Goal: Information Seeking & Learning: Learn about a topic

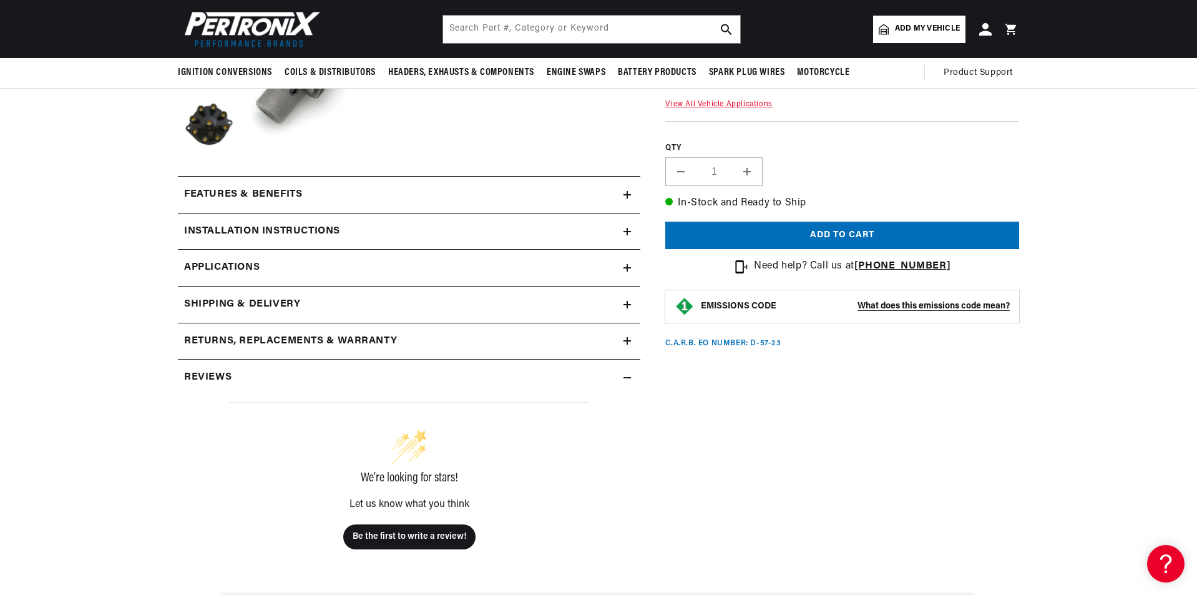
click at [469, 193] on div "Features & Benefits" at bounding box center [401, 195] width 446 height 16
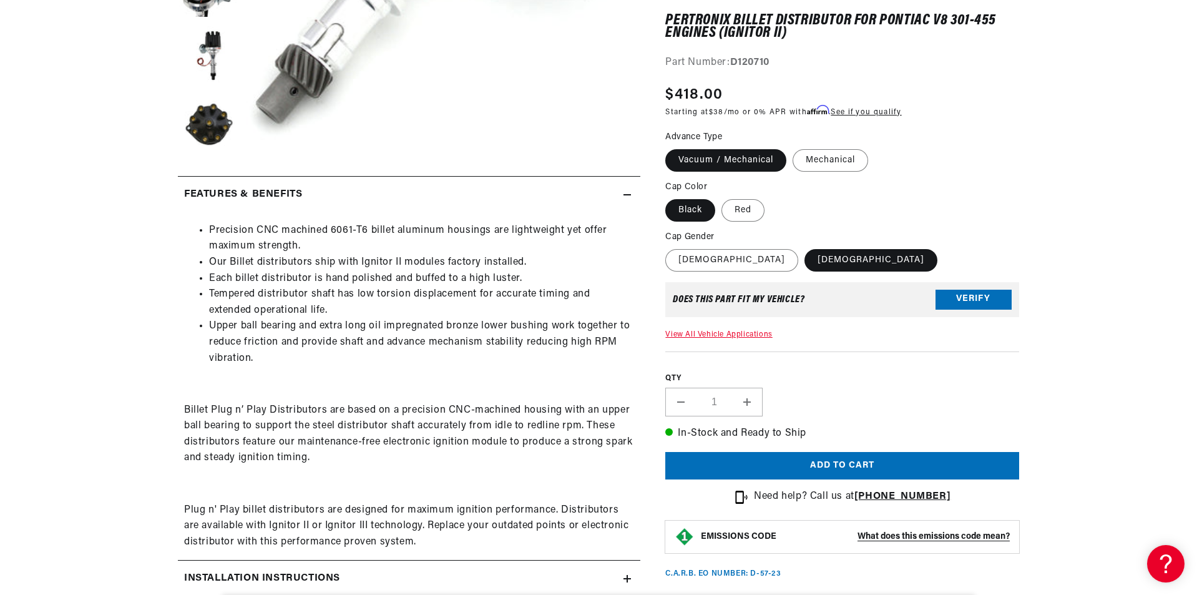
scroll to position [624, 0]
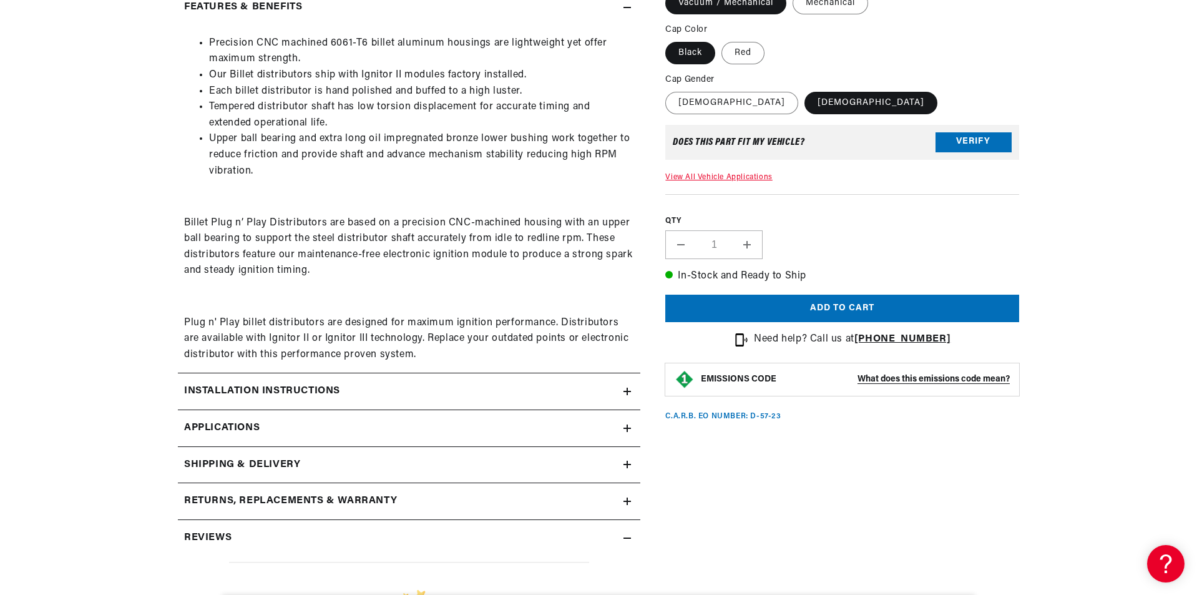
click at [413, 393] on div "Installation instructions" at bounding box center [401, 391] width 446 height 16
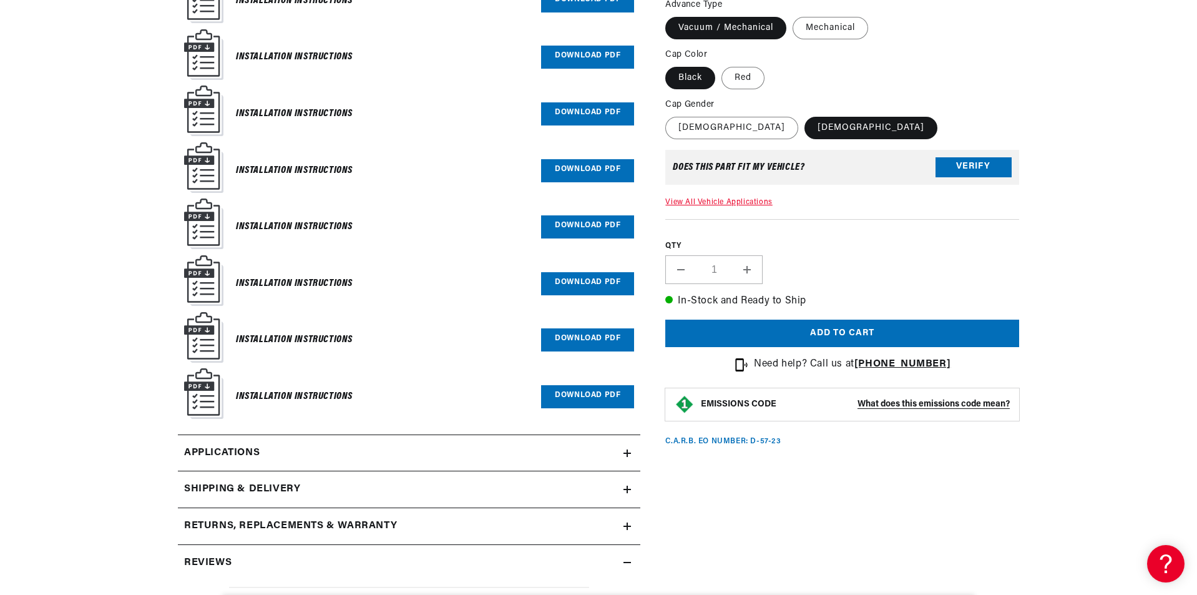
scroll to position [1248, 0]
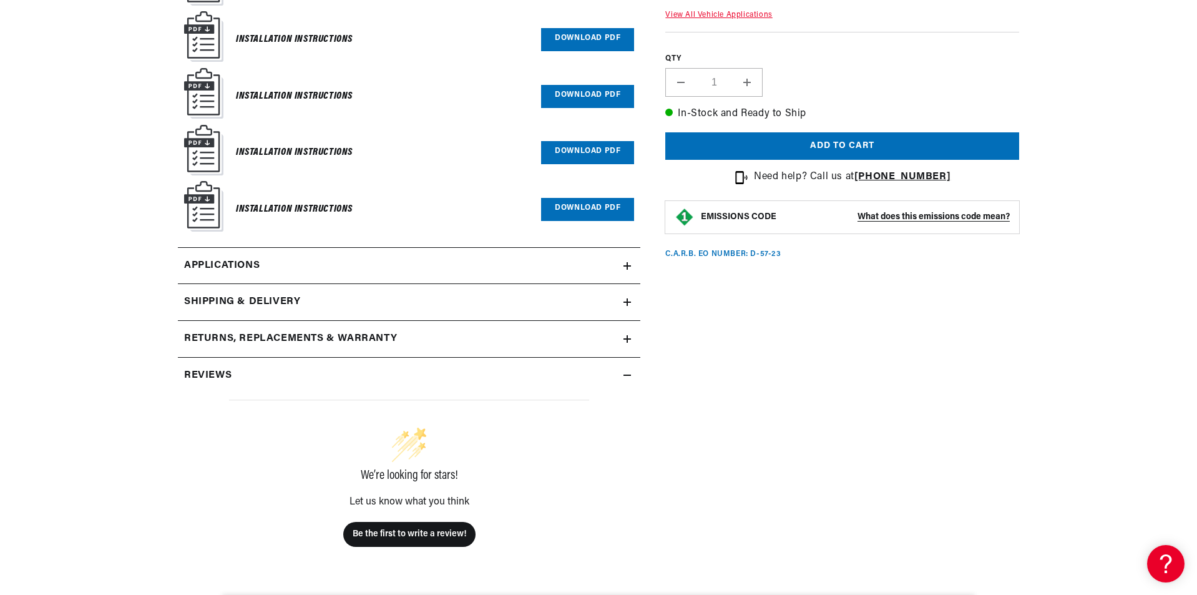
click at [413, 257] on link "Applications" at bounding box center [409, 266] width 463 height 37
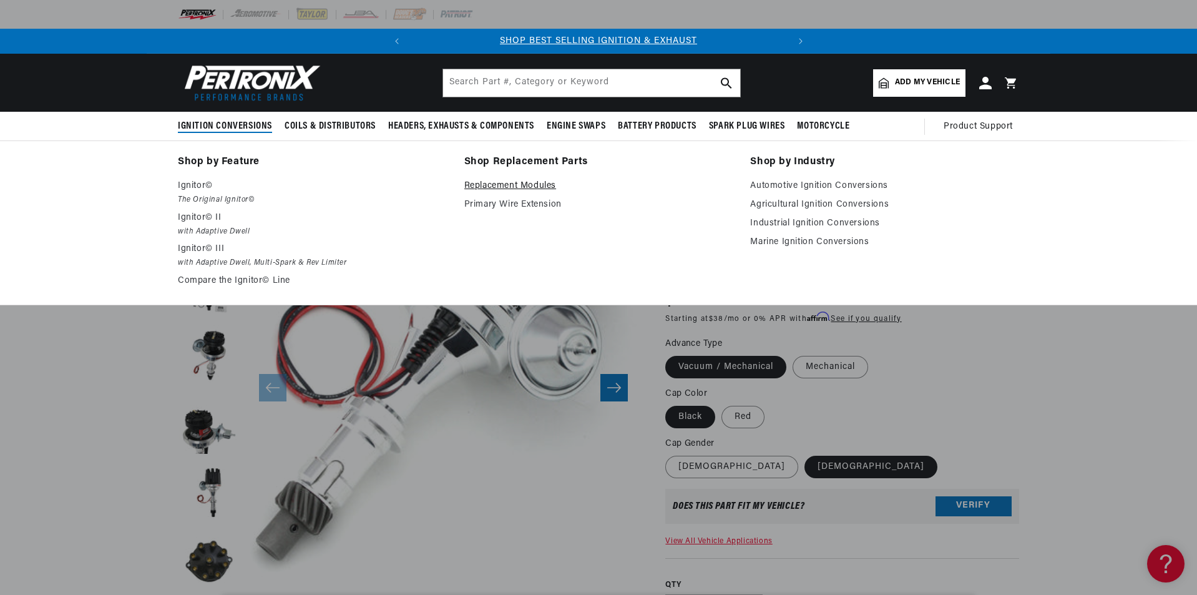
click at [481, 187] on link "Replacement Modules" at bounding box center [598, 186] width 269 height 15
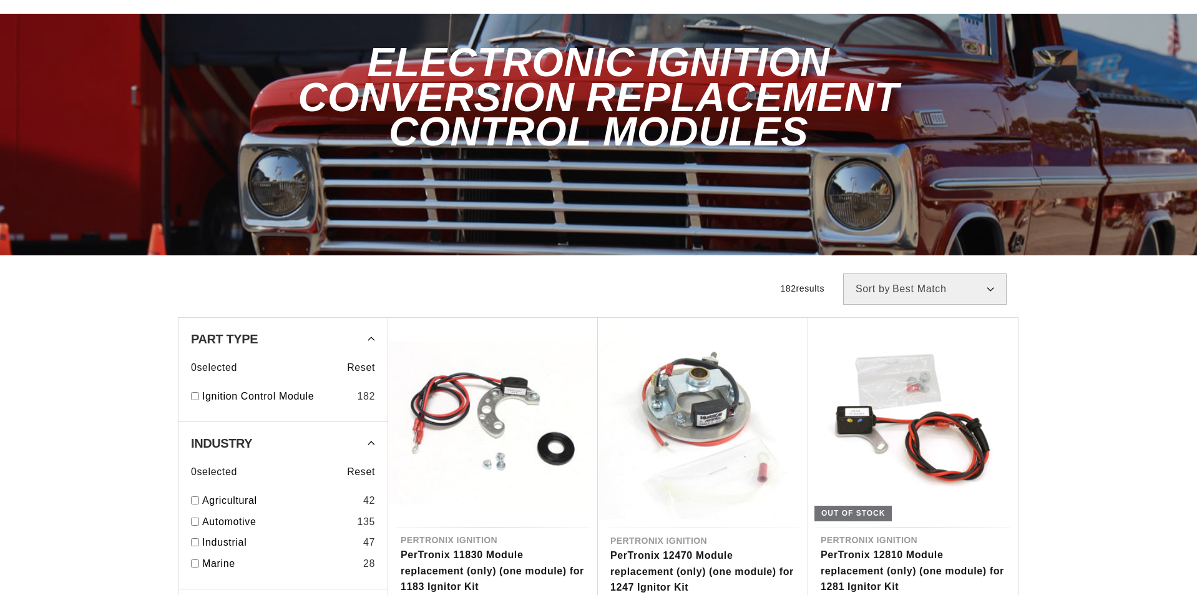
scroll to position [250, 0]
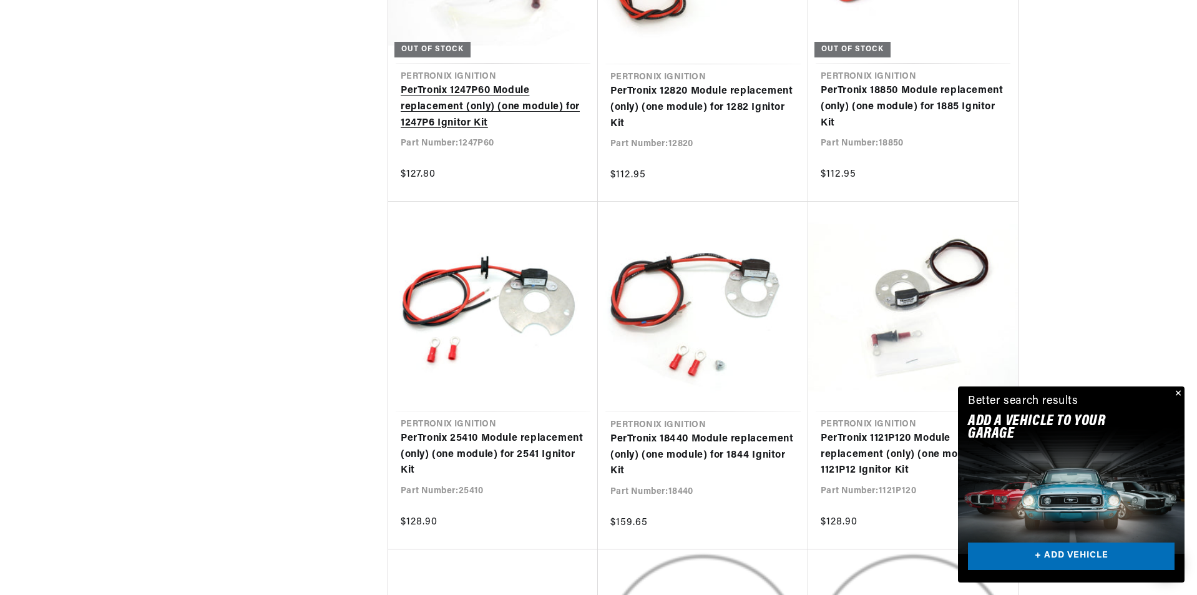
scroll to position [0, 378]
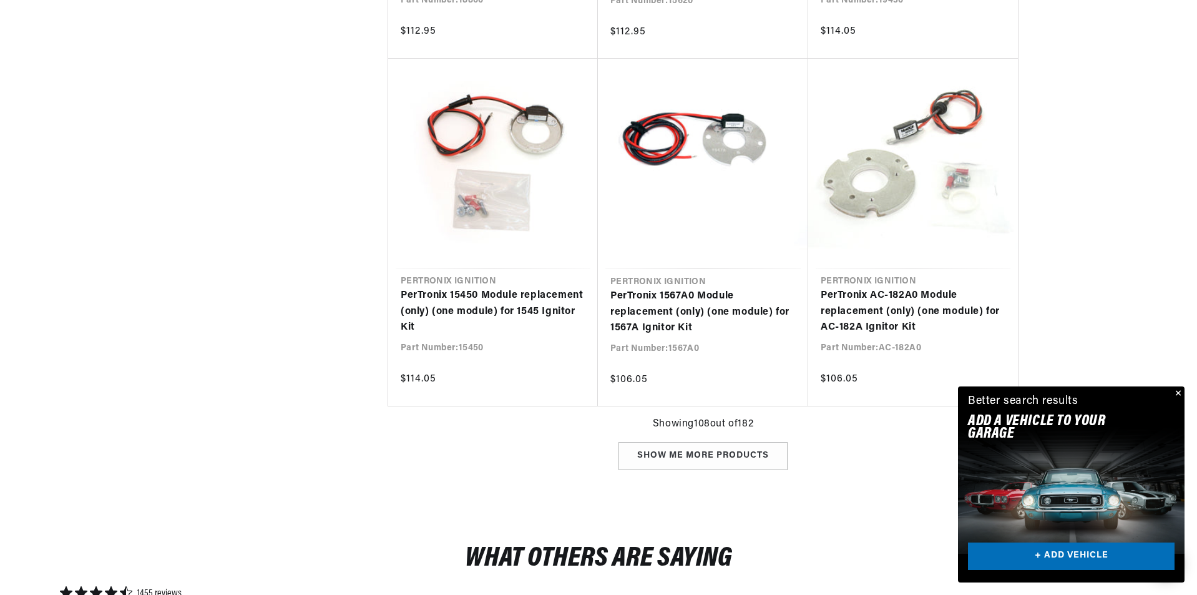
scroll to position [0, 378]
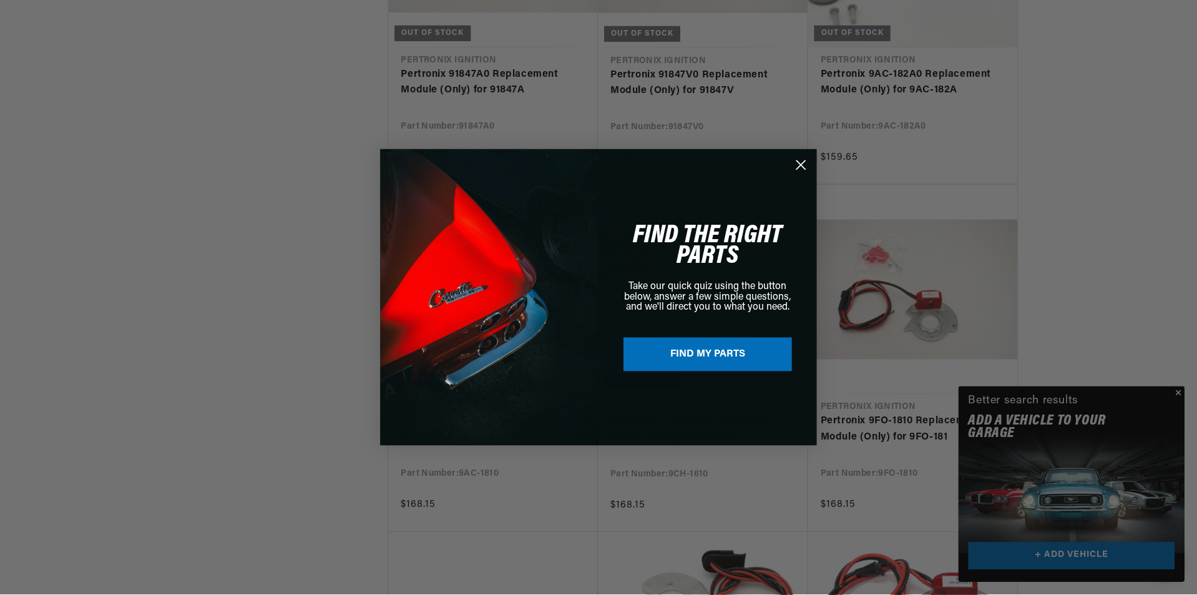
scroll to position [18663, 0]
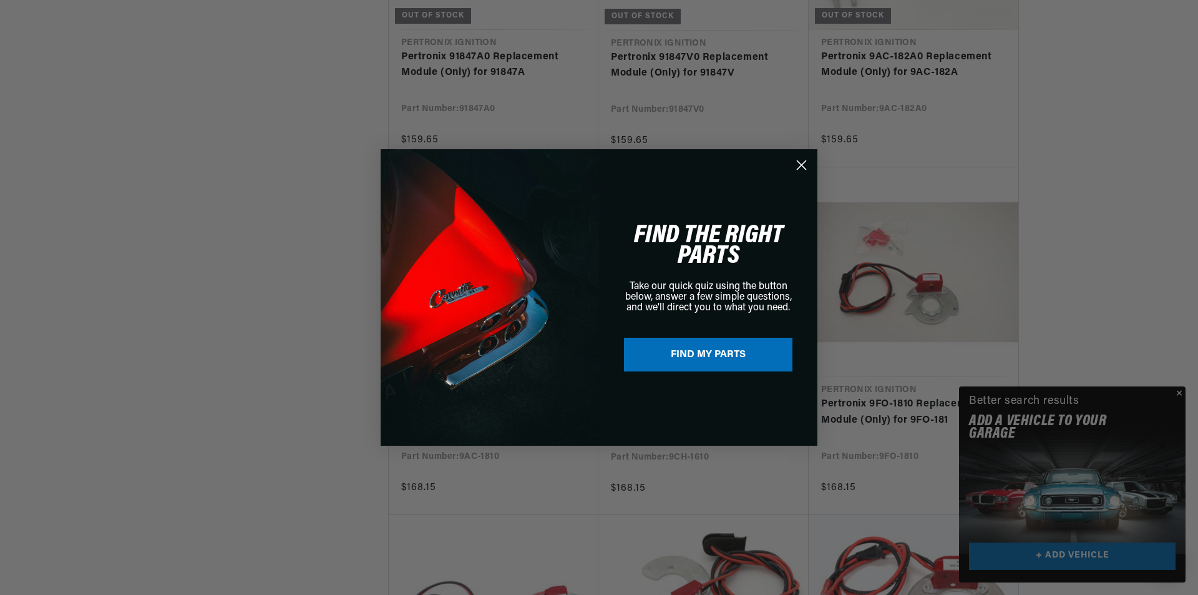
click at [1180, 393] on div "Close dialog FIND THE RIGHT PARTS Take our quick quiz using the button below, a…" at bounding box center [599, 297] width 1198 height 595
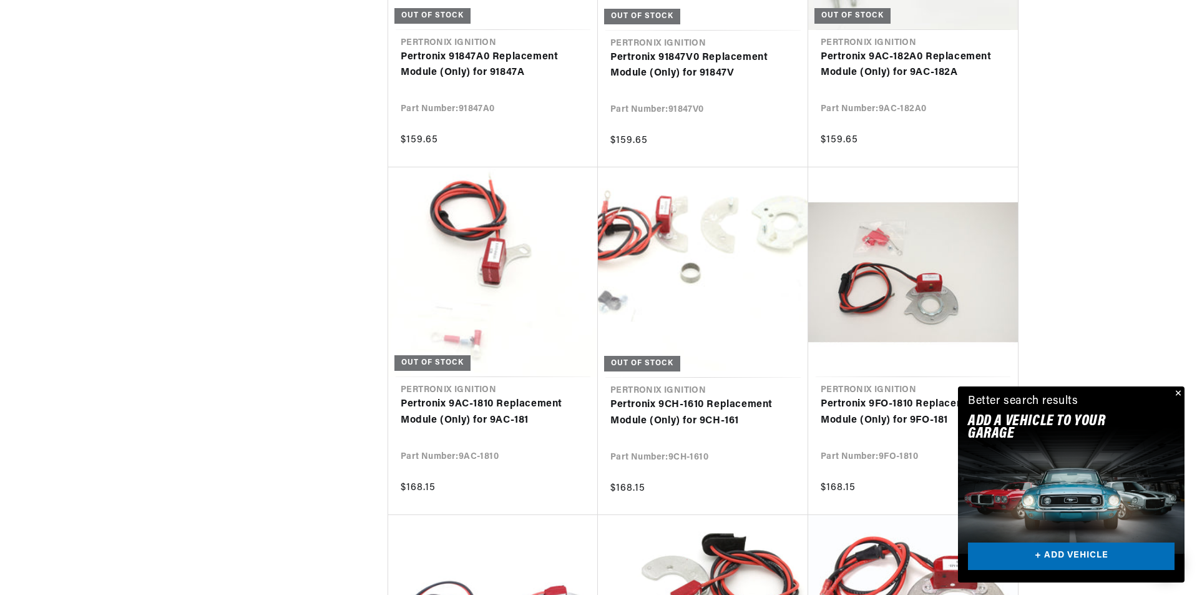
scroll to position [0, 378]
click at [1179, 391] on button "Close" at bounding box center [1177, 393] width 15 height 15
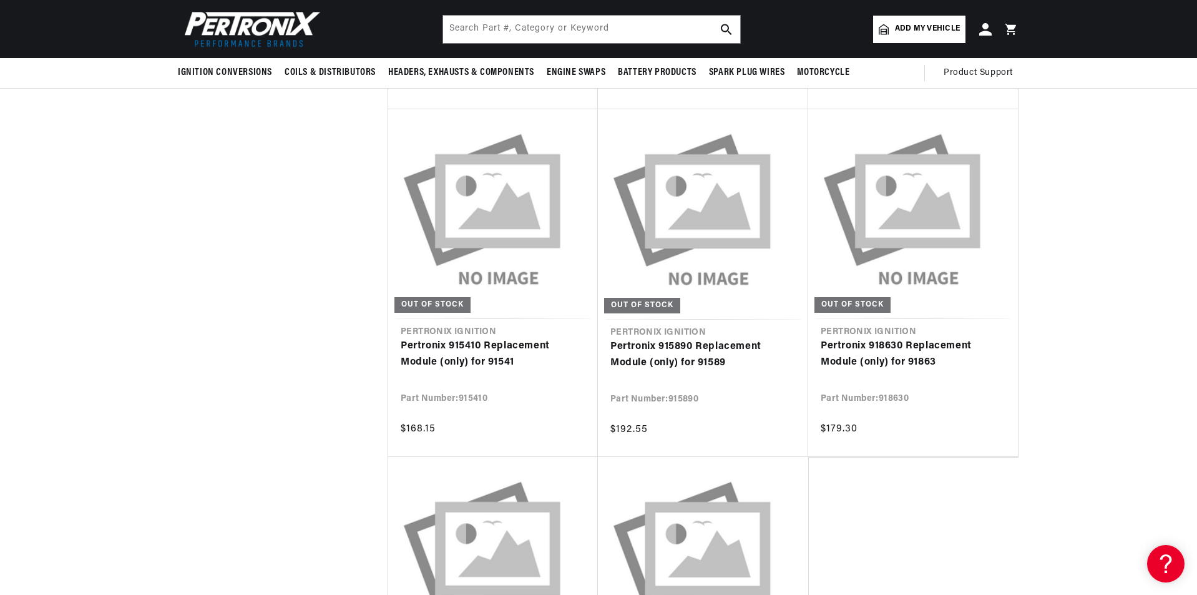
scroll to position [20785, 0]
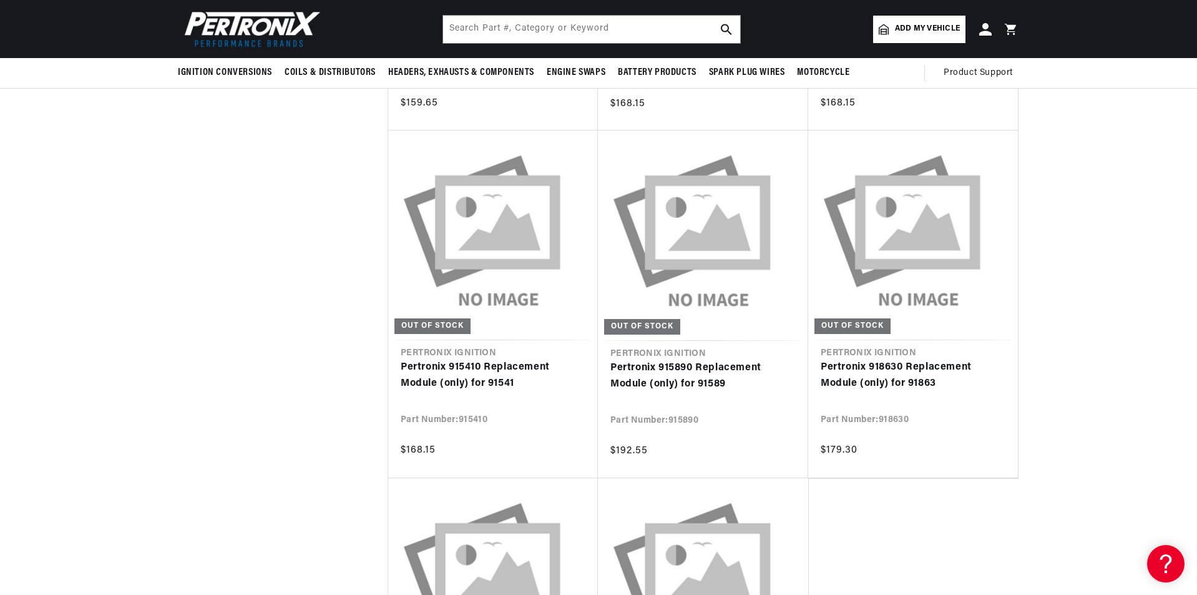
drag, startPoint x: 1194, startPoint y: 534, endPoint x: 1125, endPoint y: 358, distance: 188.9
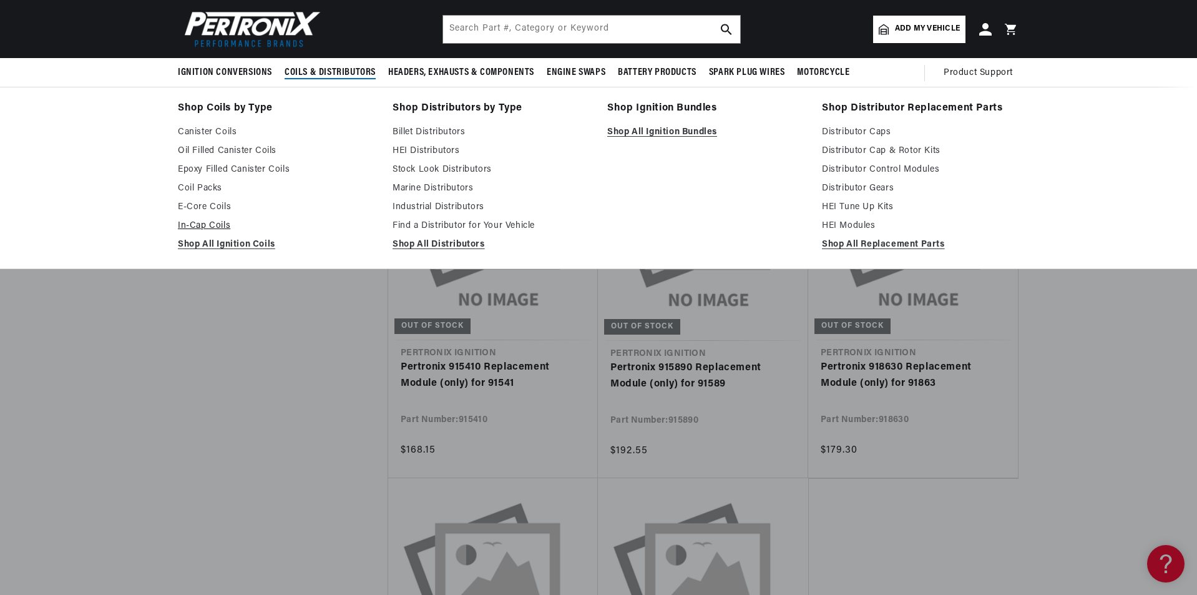
scroll to position [0, 0]
click at [878, 248] on link "Shop All Replacement Parts" at bounding box center [920, 244] width 197 height 15
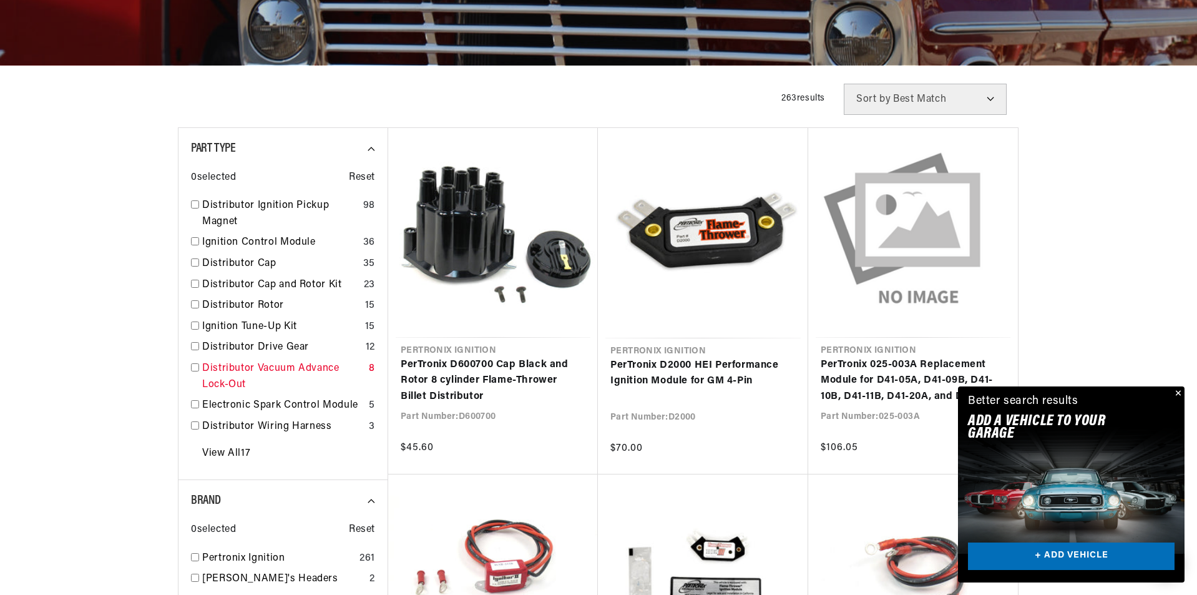
scroll to position [0, 378]
click at [278, 370] on link "Distributor Vacuum Advance Lock-Out" at bounding box center [283, 377] width 162 height 32
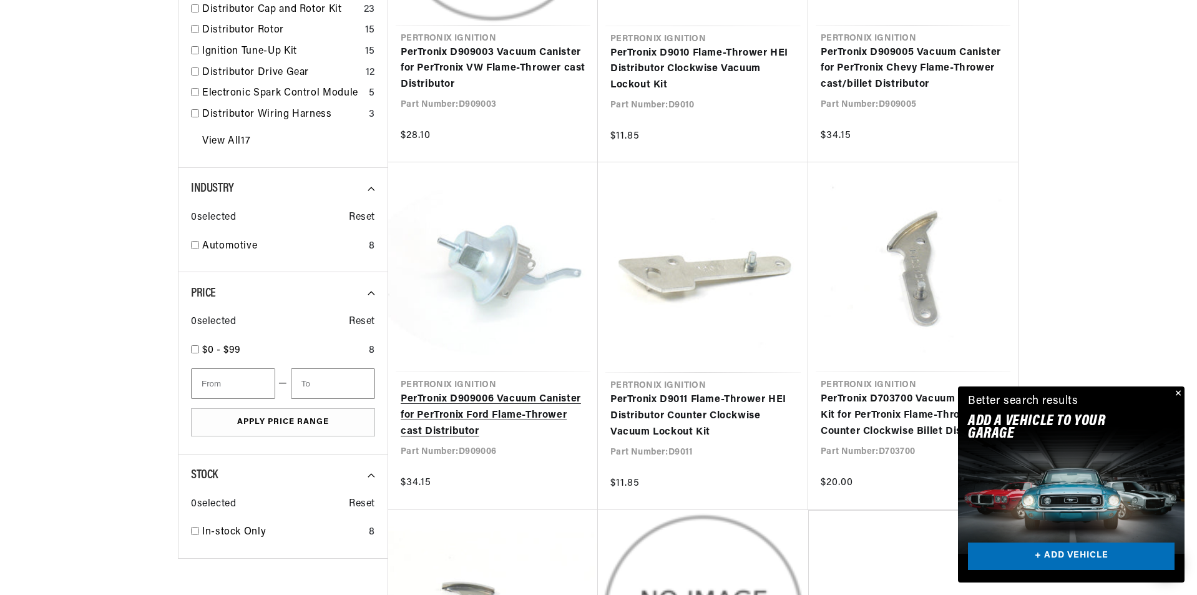
scroll to position [0, 378]
click at [517, 419] on link "PerTronix D909006 Vacuum Canister for PerTronix Ford Flame-Thrower cast Distrib…" at bounding box center [493, 415] width 185 height 48
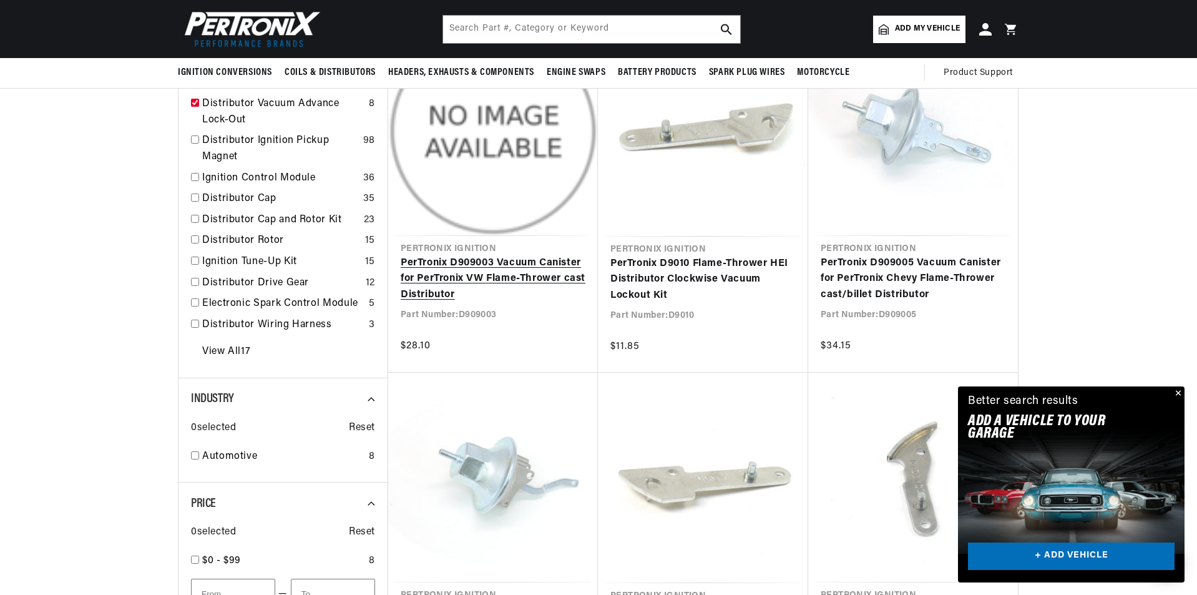
scroll to position [312, 0]
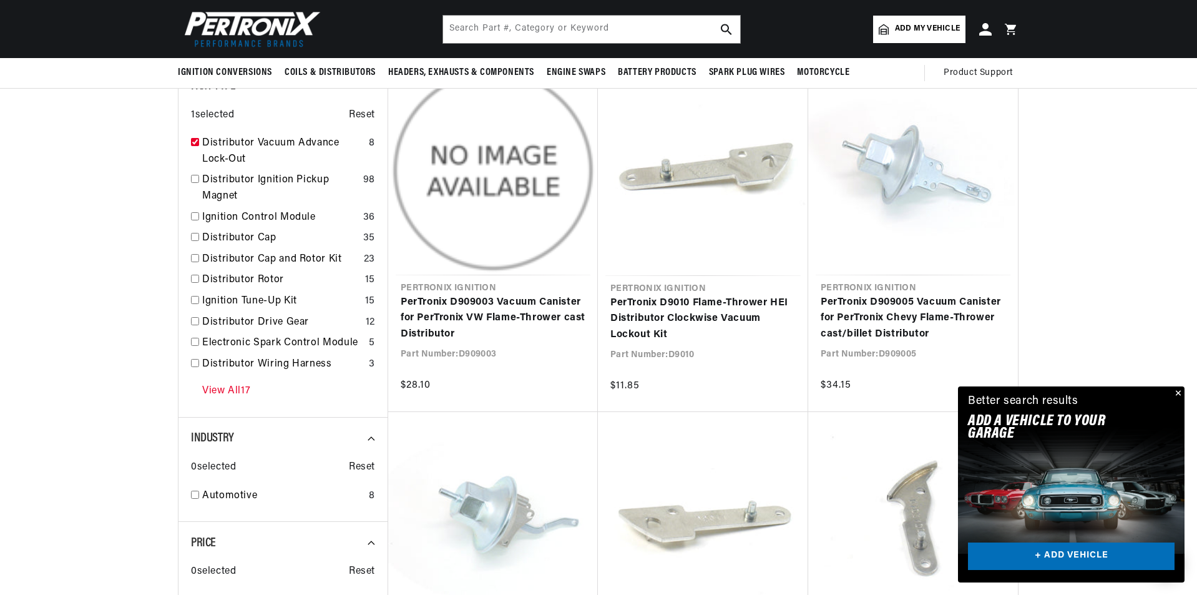
click at [231, 393] on link "View All 17" at bounding box center [226, 391] width 48 height 16
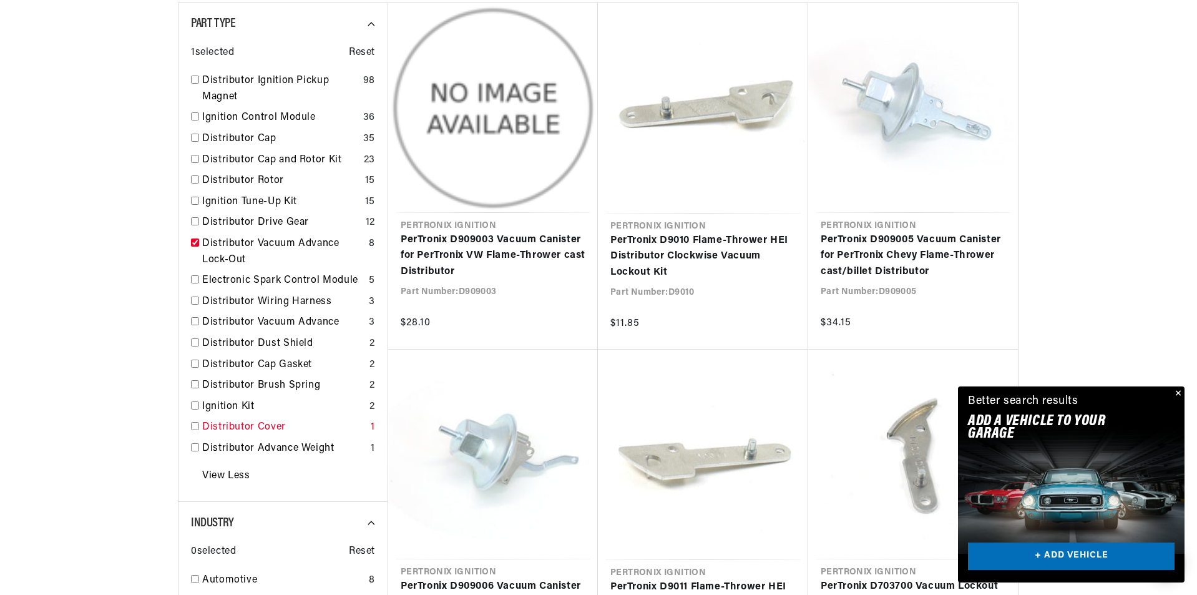
scroll to position [0, 0]
click at [1179, 391] on button "Close" at bounding box center [1177, 393] width 15 height 15
